Goal: Task Accomplishment & Management: Manage account settings

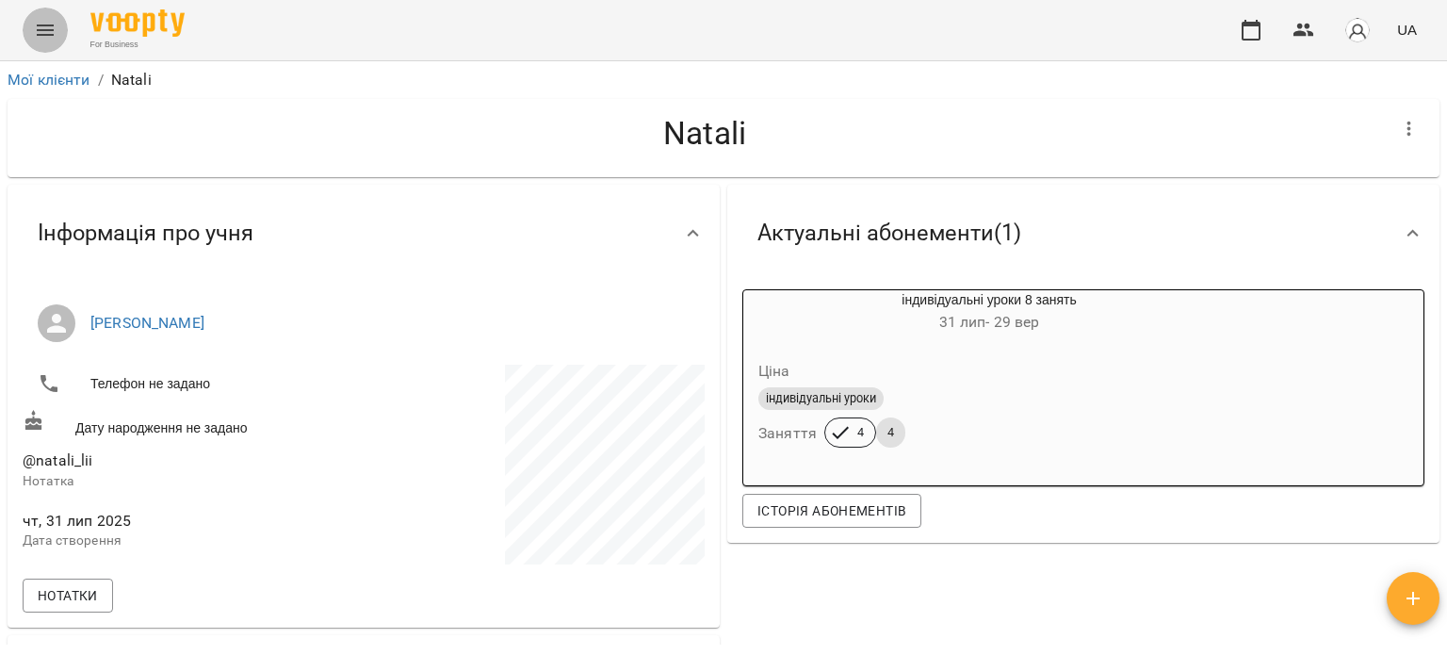
click at [52, 26] on icon "Menu" at bounding box center [45, 30] width 23 height 23
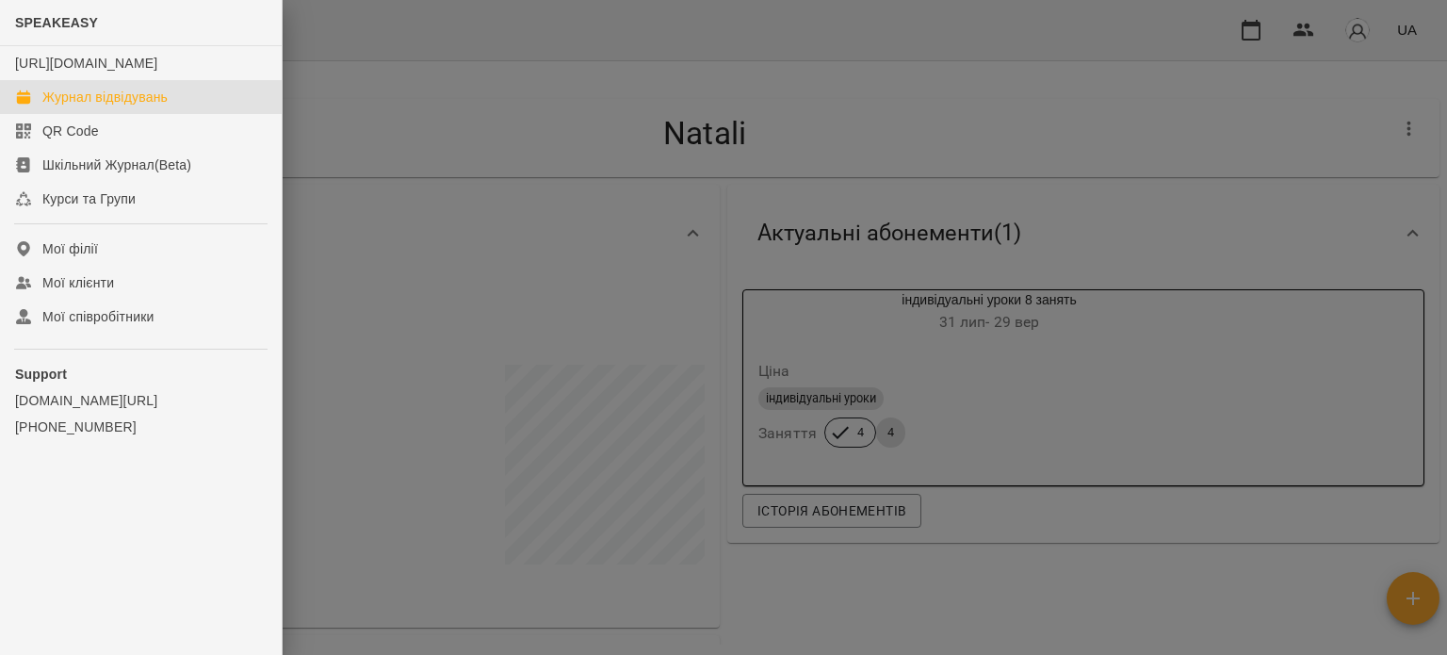
click at [122, 114] on link "Журнал відвідувань" at bounding box center [141, 97] width 282 height 34
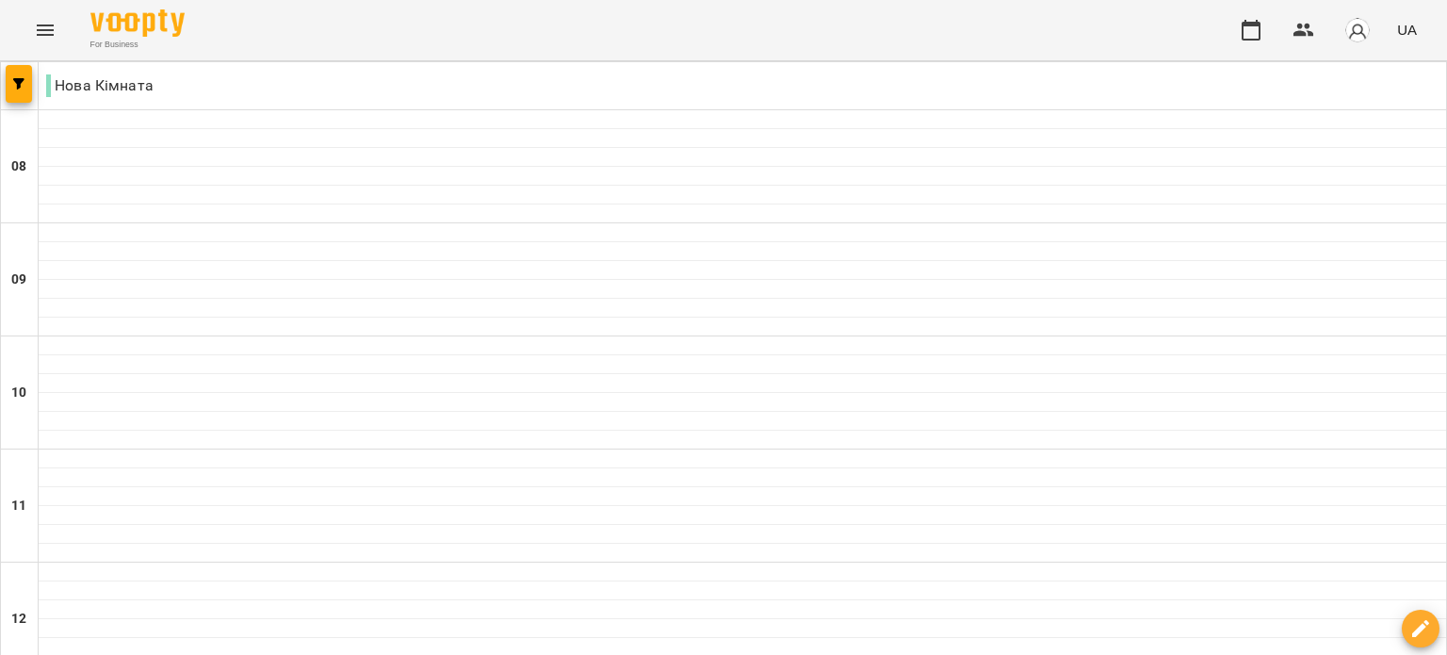
scroll to position [942, 0]
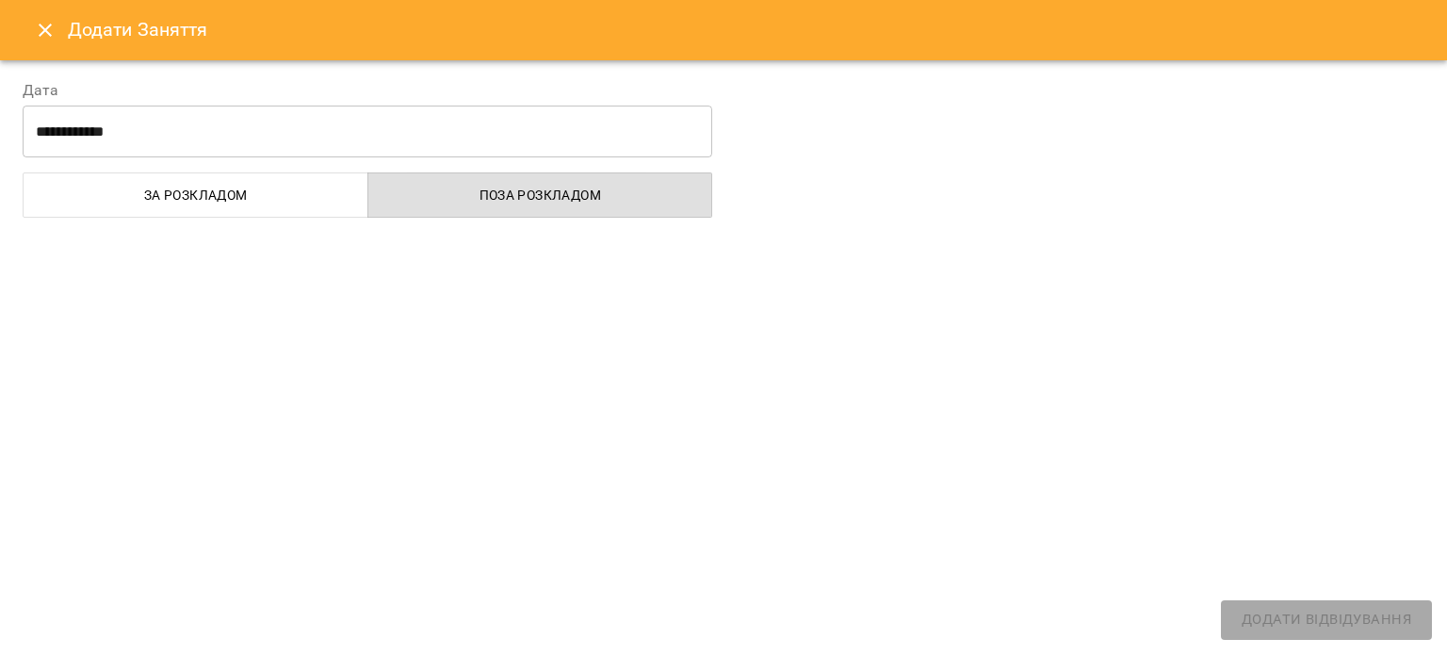
select select "**********"
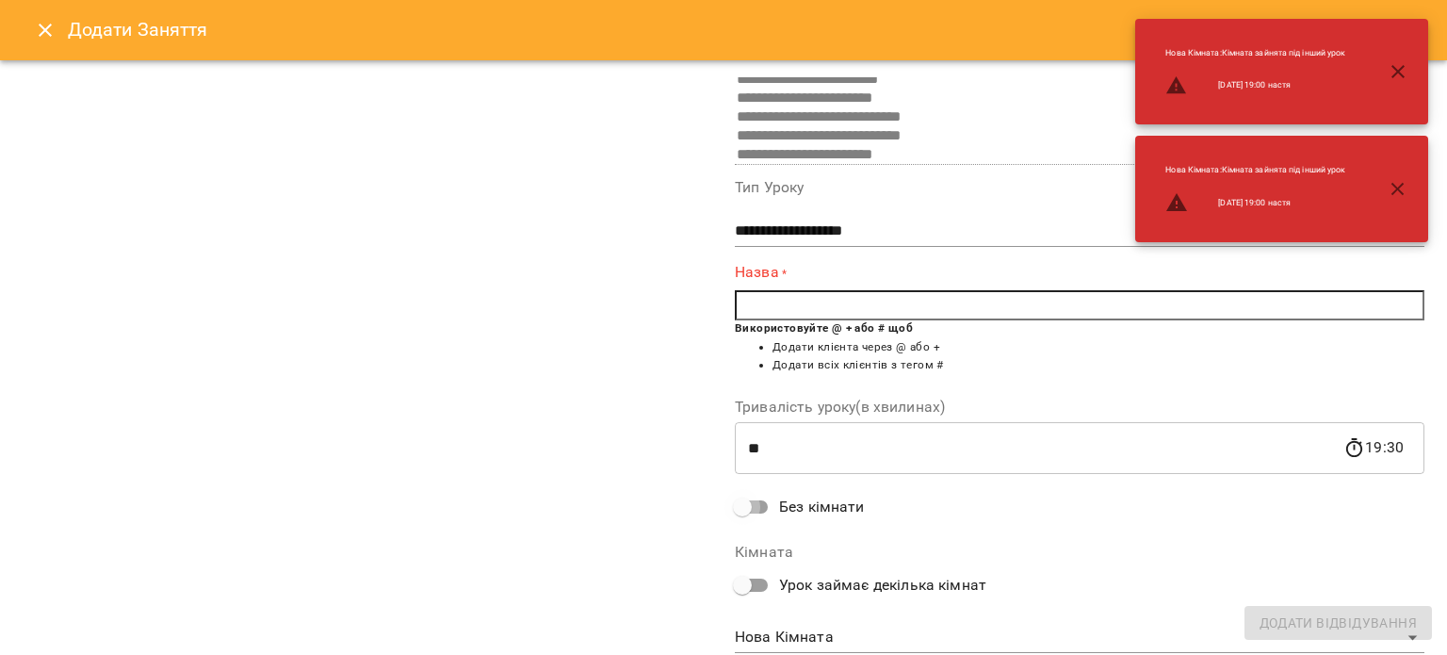
scroll to position [112, 0]
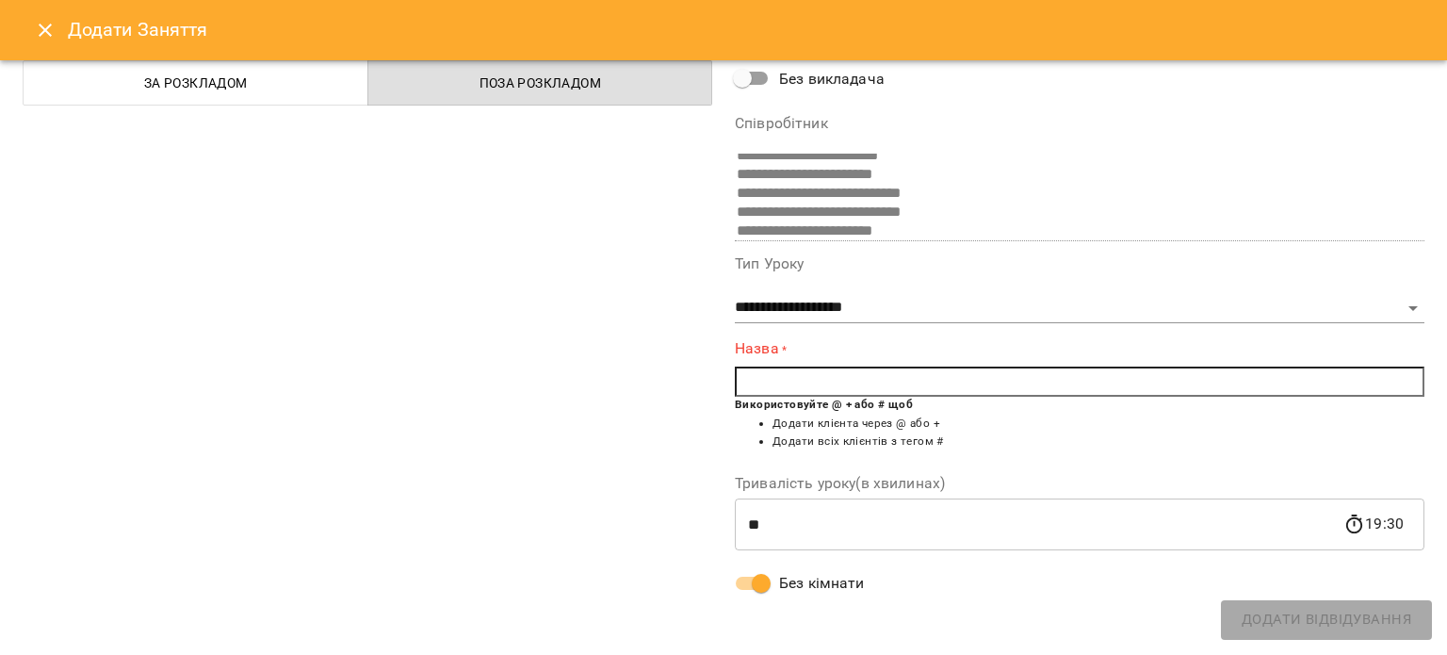
click at [855, 374] on input "text" at bounding box center [1080, 381] width 690 height 30
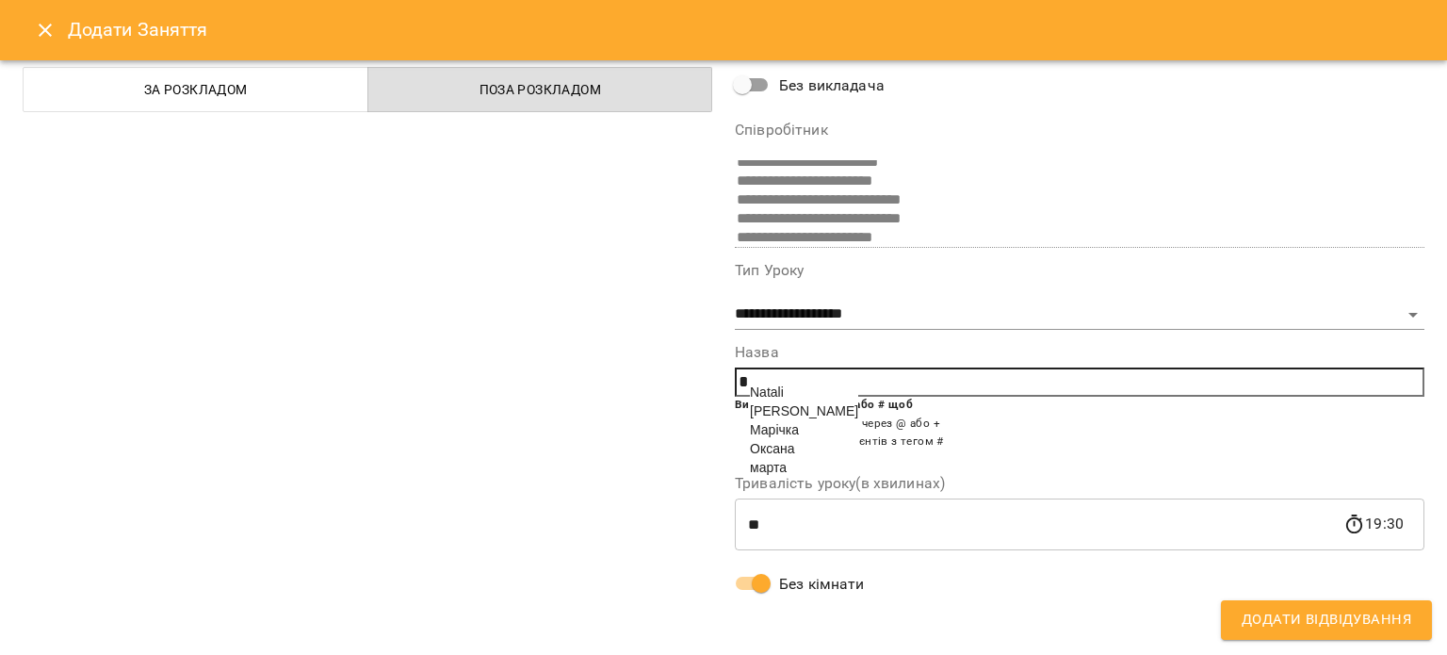
click at [779, 456] on span "Оксана" at bounding box center [772, 448] width 44 height 15
type input "******"
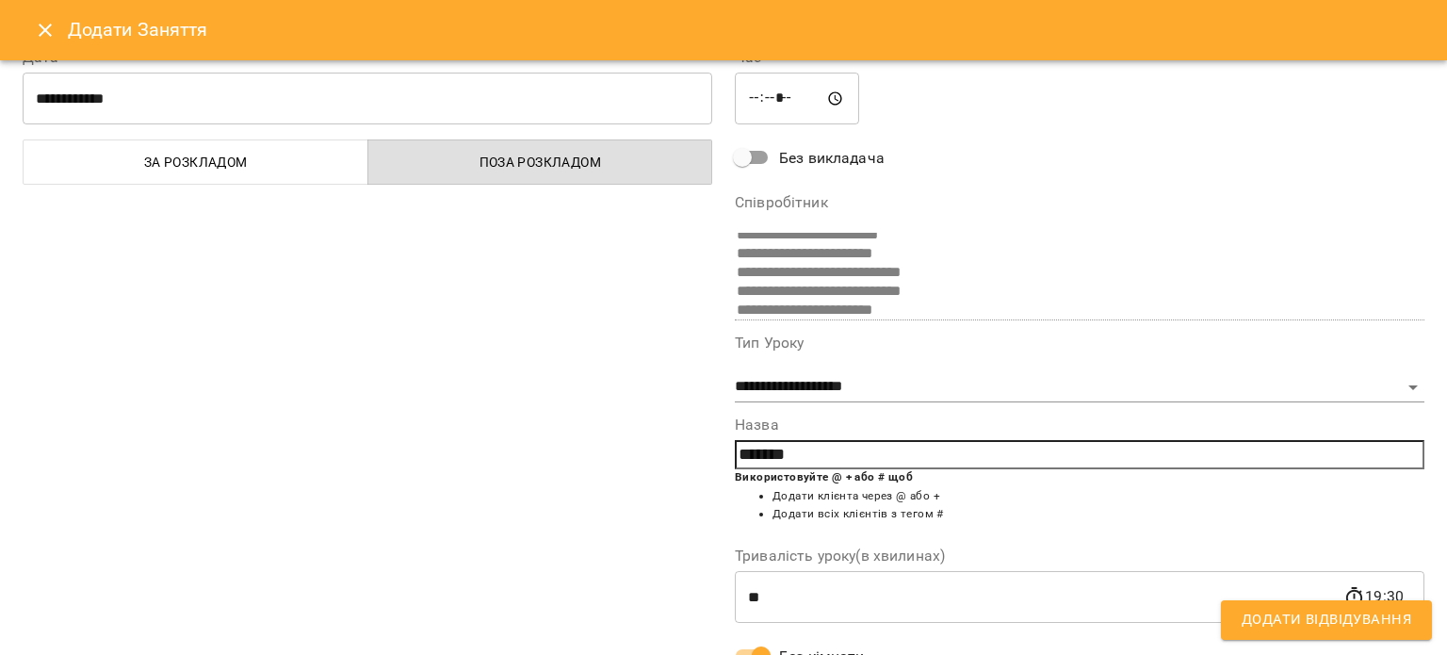
scroll to position [0, 0]
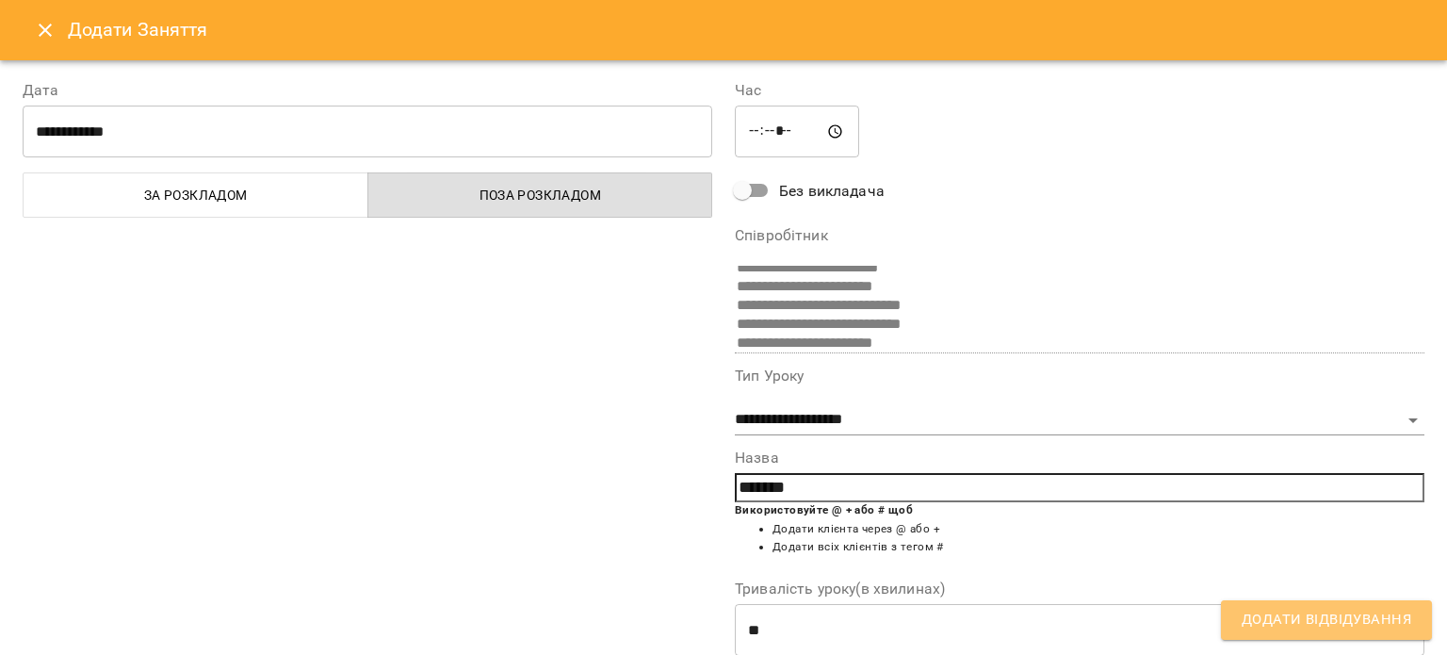
click at [1307, 615] on span "Додати Відвідування" at bounding box center [1327, 620] width 170 height 24
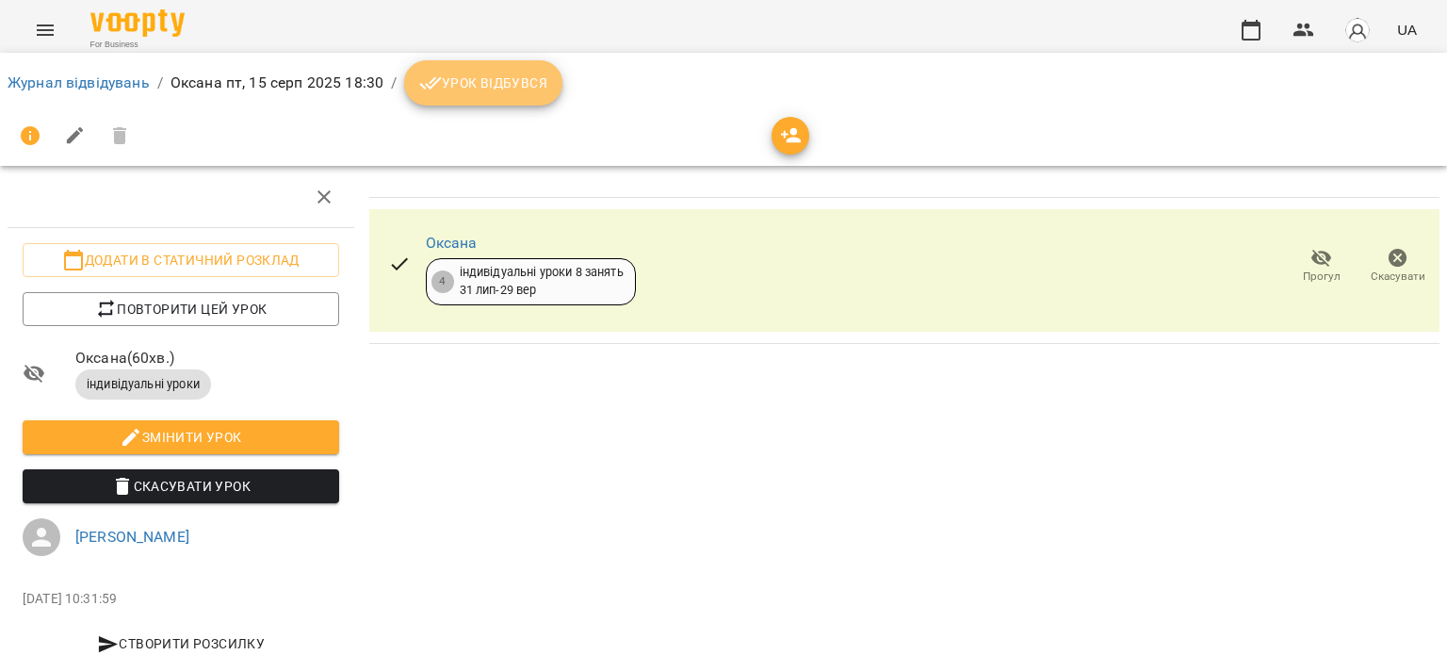
click at [492, 79] on span "Урок відбувся" at bounding box center [483, 83] width 128 height 23
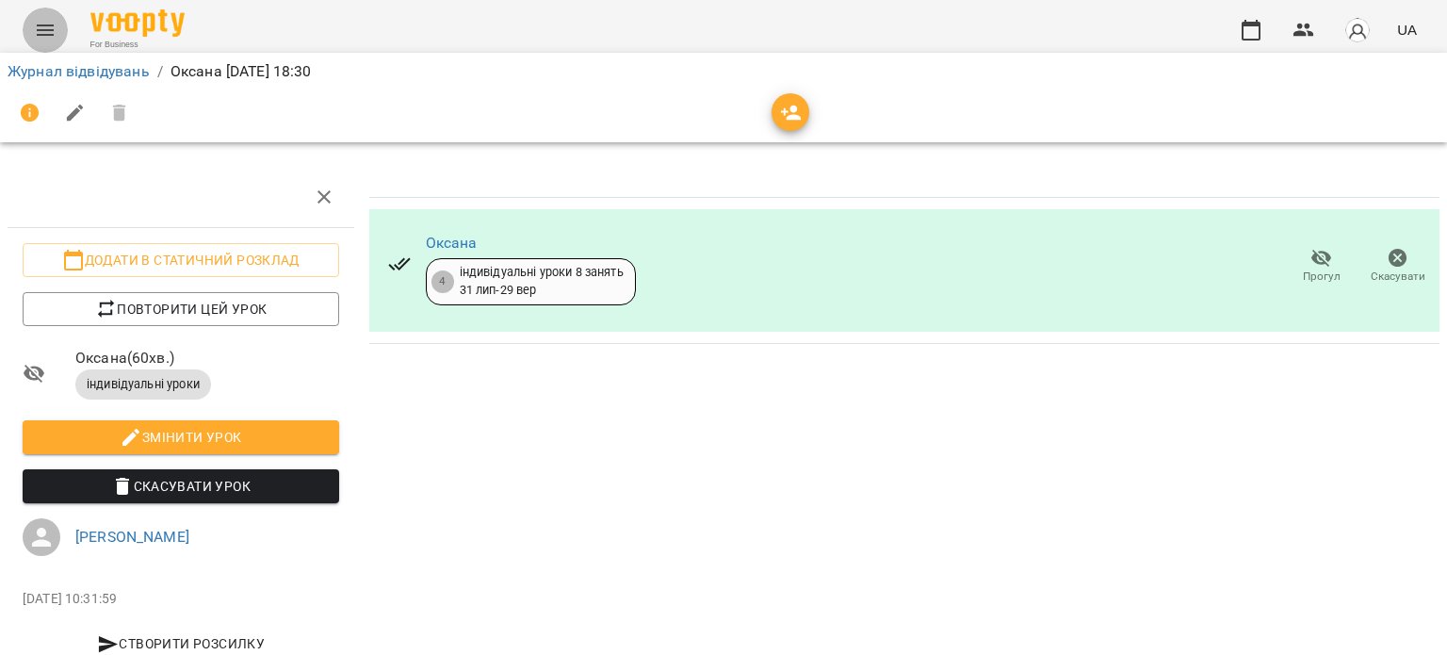
click at [54, 45] on button "Menu" at bounding box center [45, 30] width 45 height 45
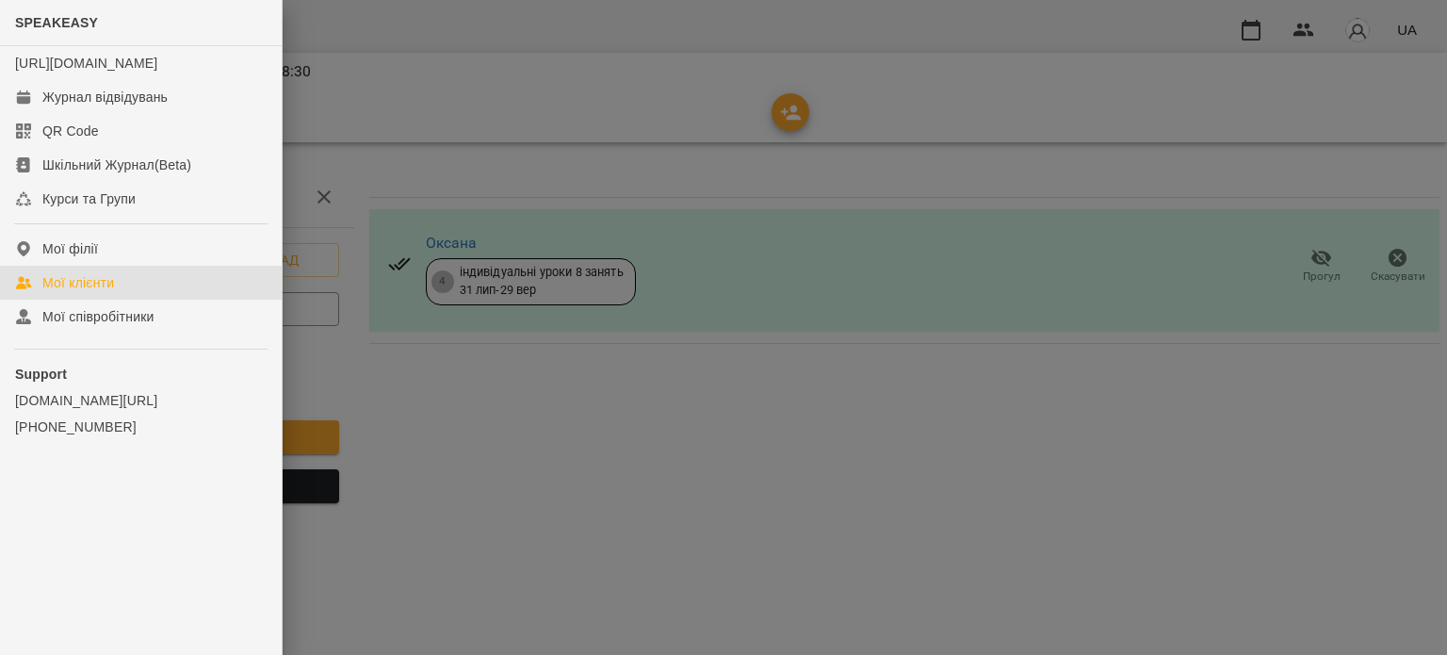
click at [131, 293] on link "Мої клієнти" at bounding box center [141, 283] width 282 height 34
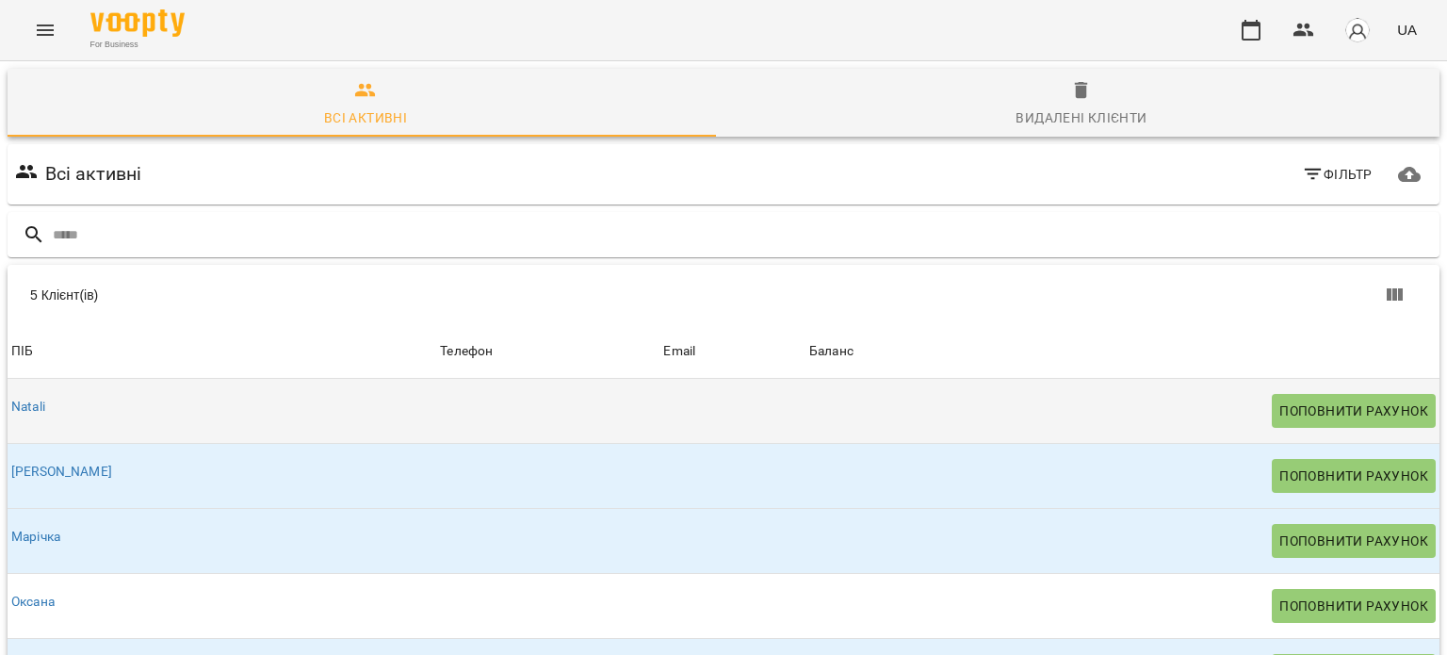
scroll to position [163, 0]
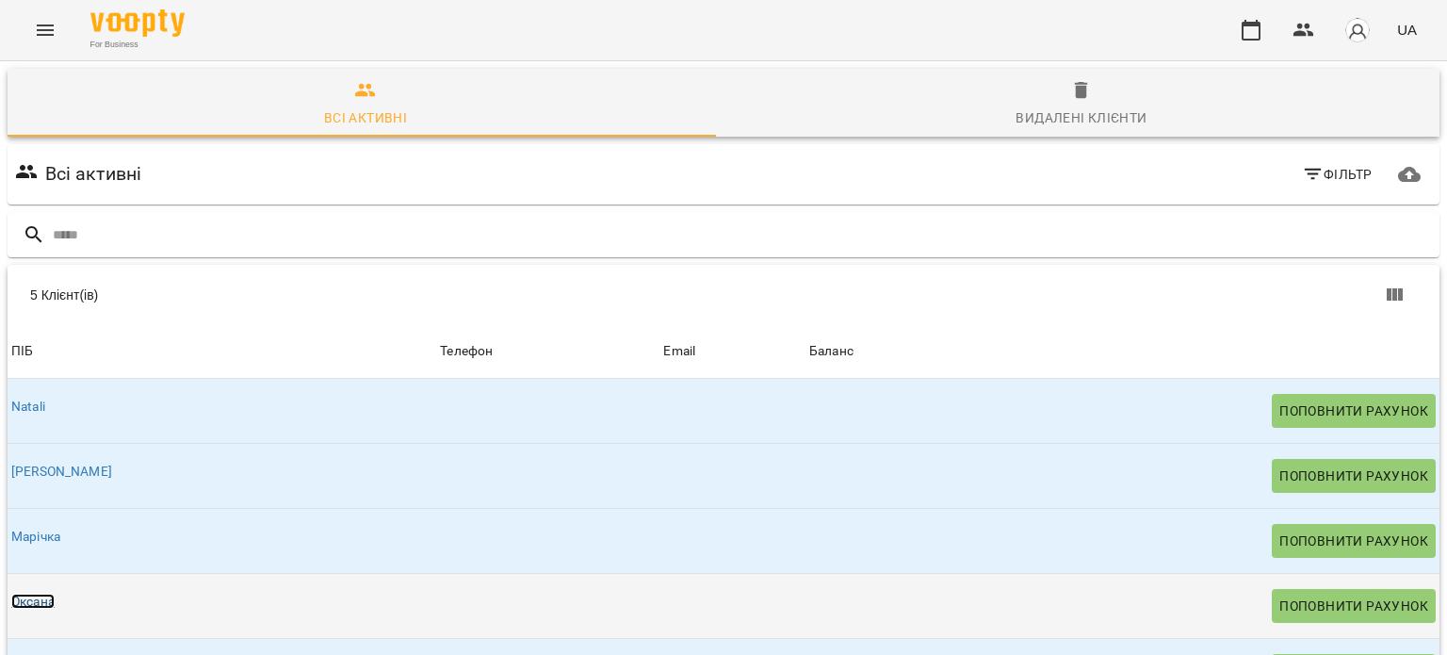
click at [41, 594] on link "Оксана" at bounding box center [32, 601] width 43 height 15
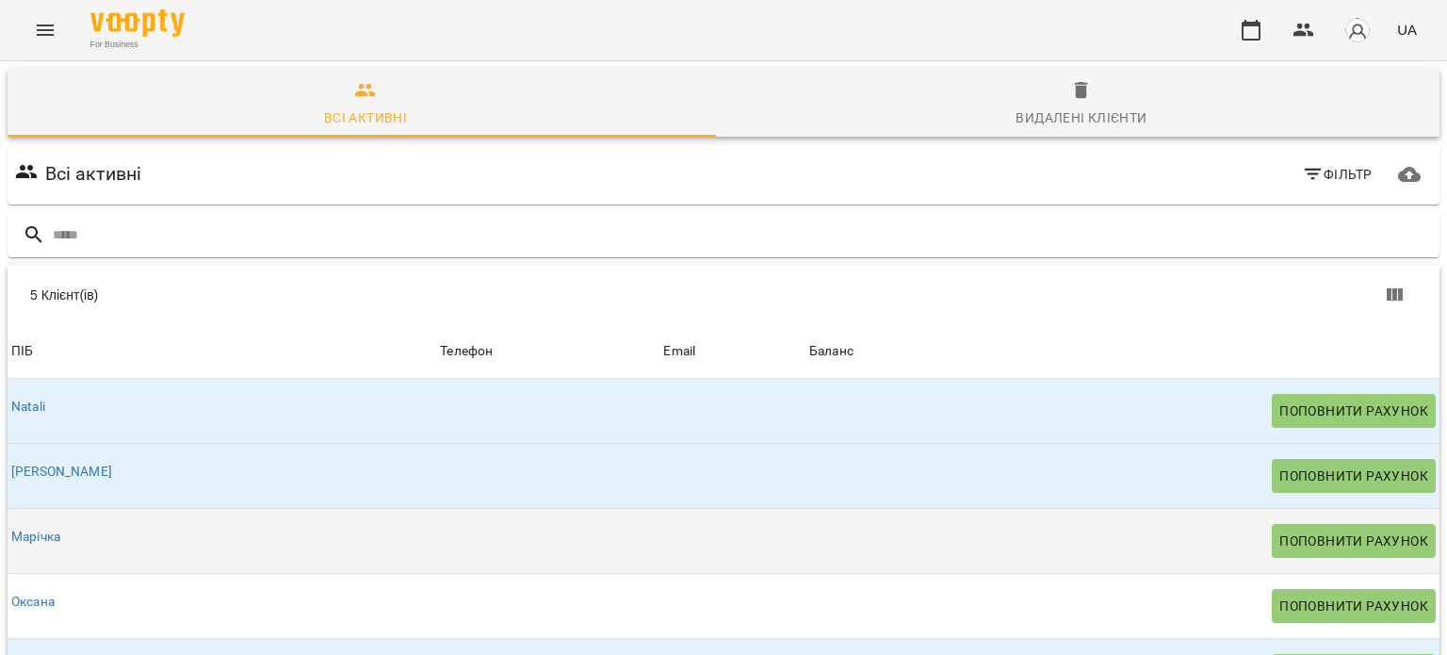
click at [32, 544] on div "Марічка" at bounding box center [36, 537] width 57 height 26
click at [33, 540] on link "Марічка" at bounding box center [35, 536] width 49 height 15
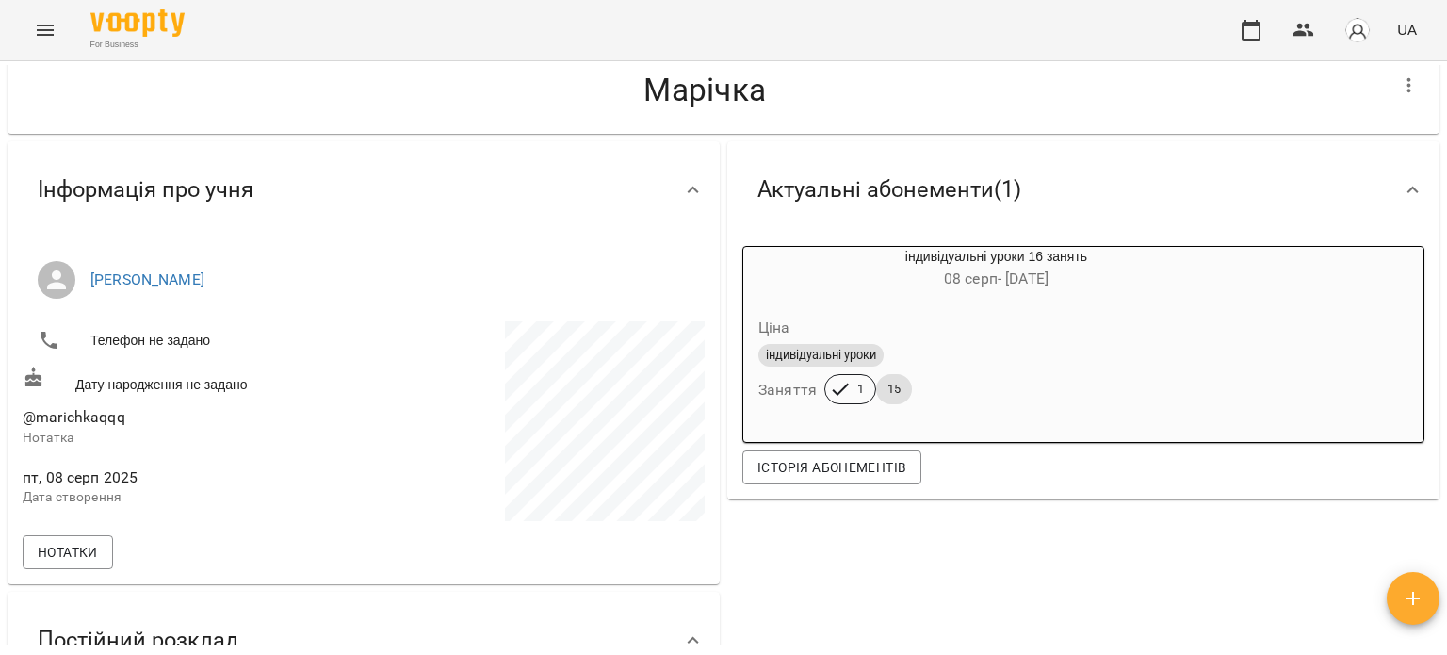
scroll to position [9, 0]
